Goal: Task Accomplishment & Management: Manage account settings

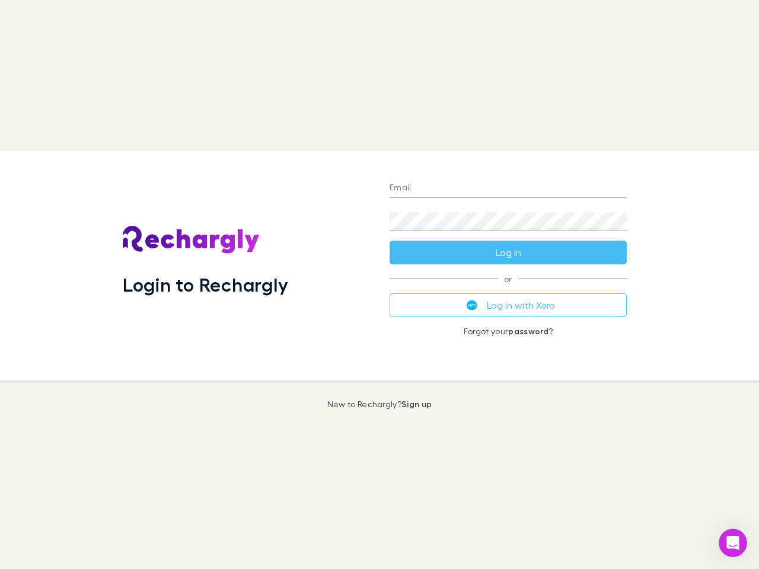
click at [379, 285] on div "Login to Rechargly" at bounding box center [246, 266] width 267 height 230
click at [508, 188] on input "Email" at bounding box center [507, 188] width 237 height 19
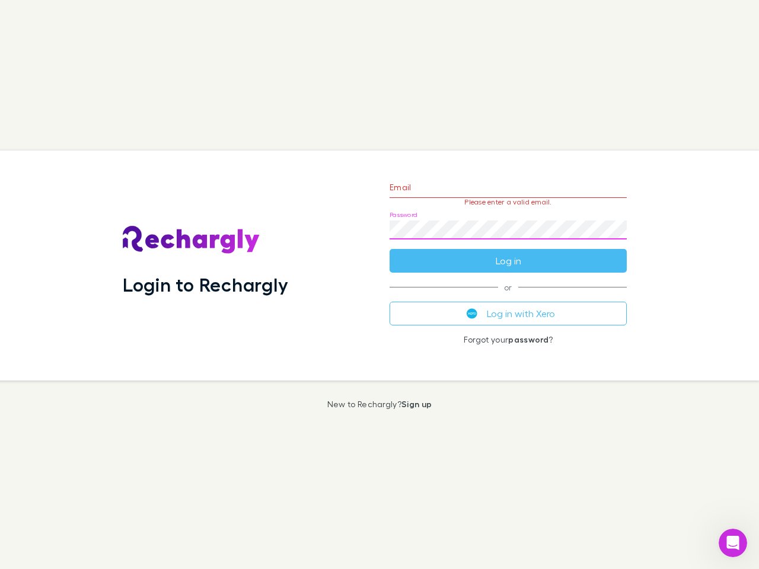
click at [508, 252] on form "Email Please enter a valid email. Password Log in" at bounding box center [507, 221] width 237 height 103
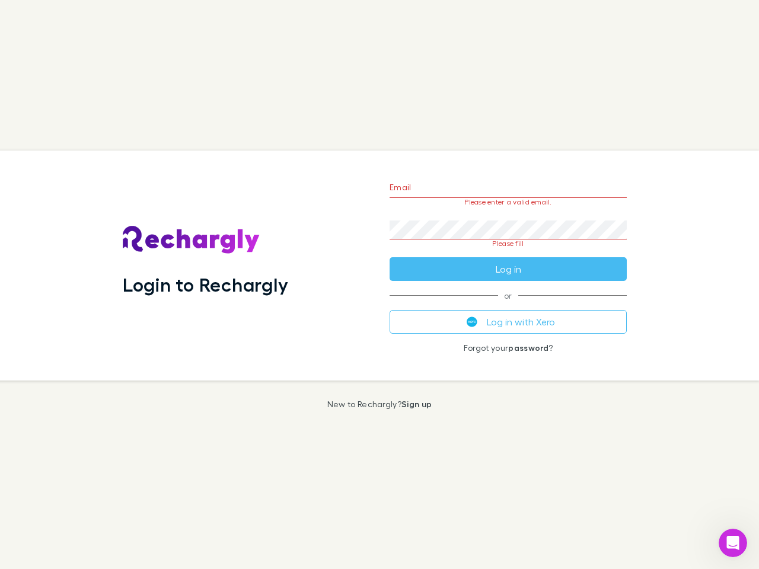
click at [508, 305] on div "Email Please enter a valid email. Password Please fill Log in or Log in with Xe…" at bounding box center [508, 266] width 256 height 230
click at [733, 543] on icon "Open Intercom Messenger" at bounding box center [733, 543] width 20 height 20
